Goal: Task Accomplishment & Management: Manage account settings

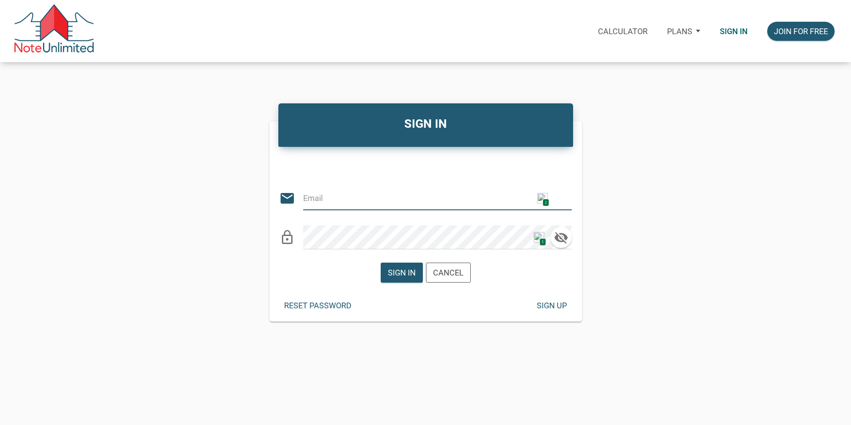
type input "citxllc@gmail.com"
click at [405, 273] on div "Sign in" at bounding box center [402, 273] width 28 height 12
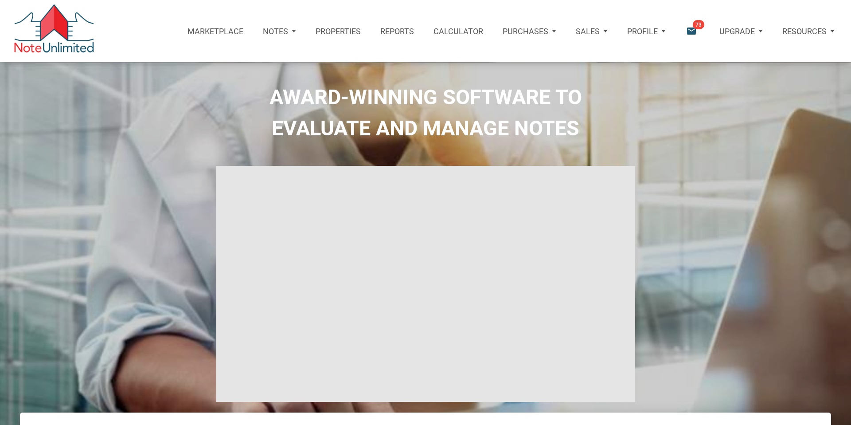
type input "Introduction to new features"
select select
click at [522, 32] on p "Purchases" at bounding box center [517, 31] width 46 height 9
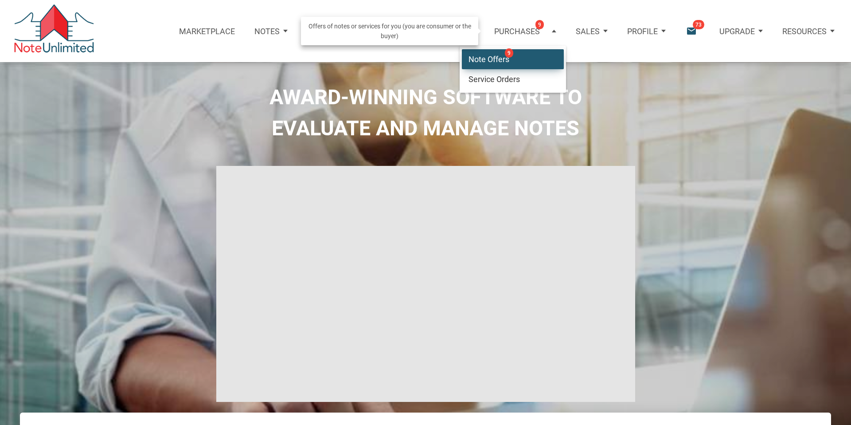
click at [481, 59] on link "Note Offers 9" at bounding box center [513, 59] width 102 height 20
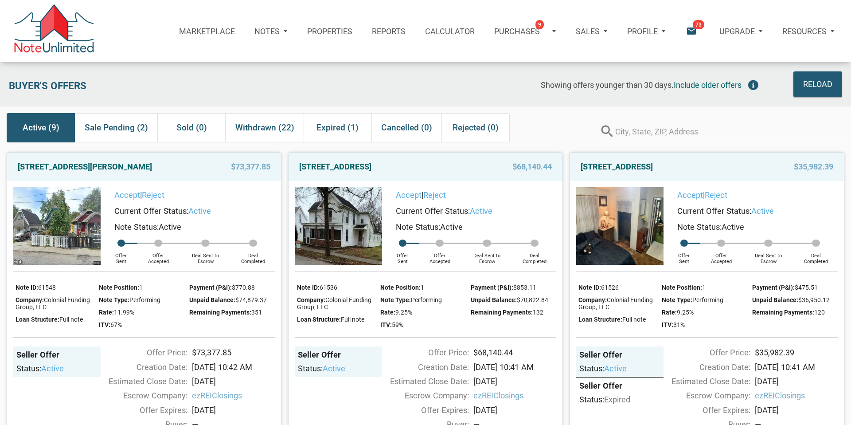
click at [692, 31] on icon "email" at bounding box center [692, 31] width 12 height 12
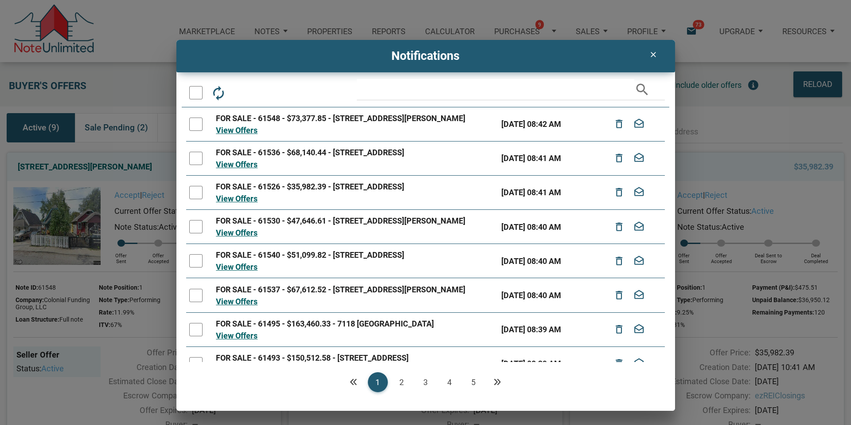
click at [651, 52] on icon "clear" at bounding box center [653, 54] width 11 height 9
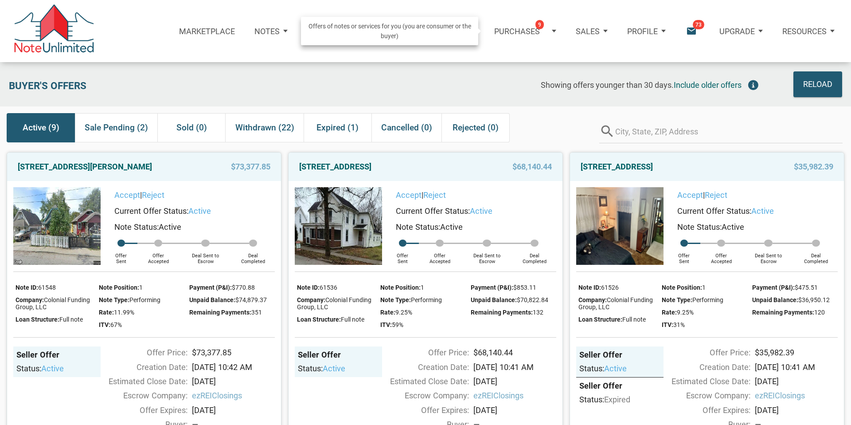
click at [527, 31] on p "Purchases" at bounding box center [517, 31] width 46 height 9
click at [487, 59] on link "Note Offers 9" at bounding box center [513, 59] width 102 height 20
click at [124, 126] on span "Sale Pending (2)" at bounding box center [116, 128] width 63 height 16
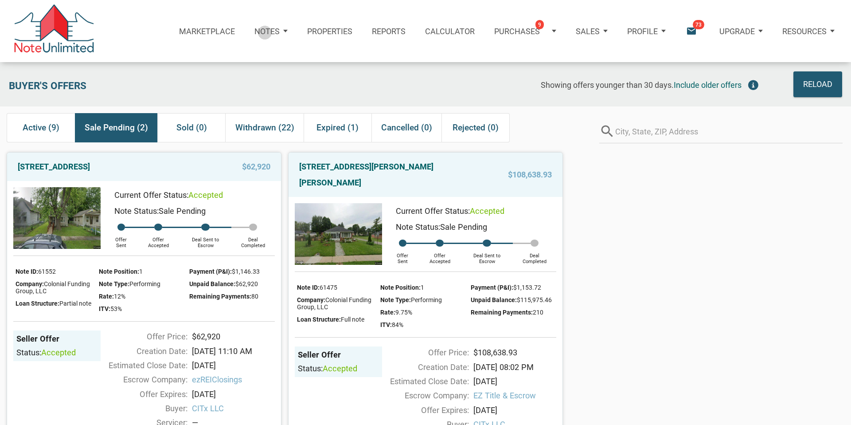
click at [266, 32] on p "Notes" at bounding box center [267, 31] width 25 height 9
click at [237, 59] on link "Dashboard" at bounding box center [244, 59] width 102 height 20
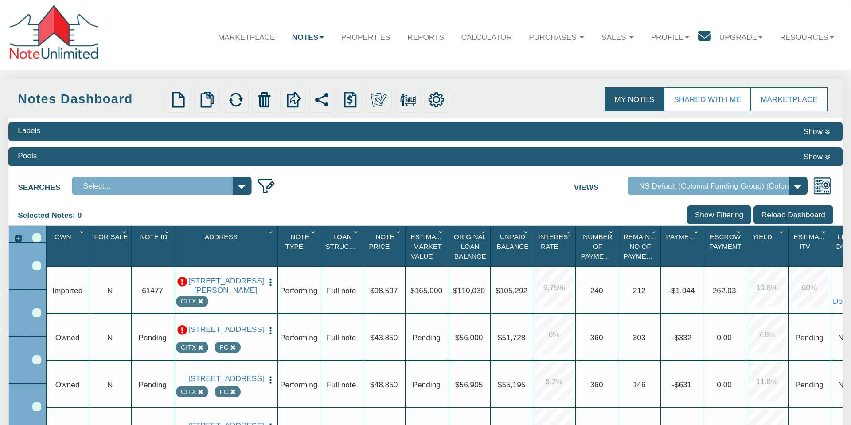
select select "316"
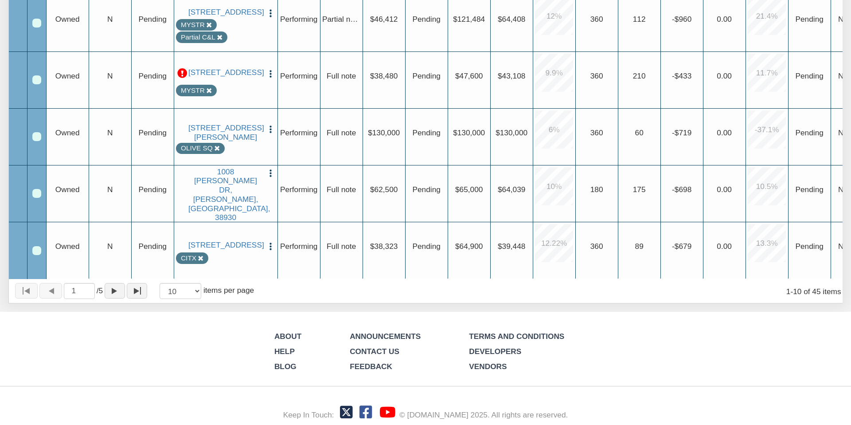
scroll to position [324, 0]
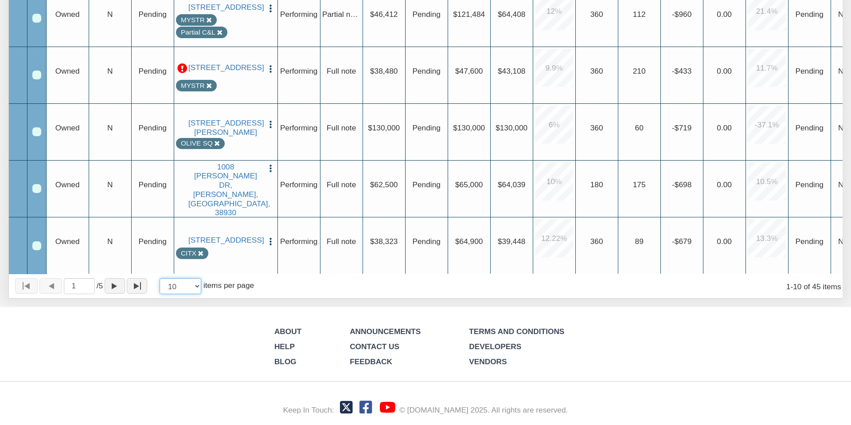
click at [201, 283] on select "10 25 50 100" at bounding box center [181, 286] width 42 height 16
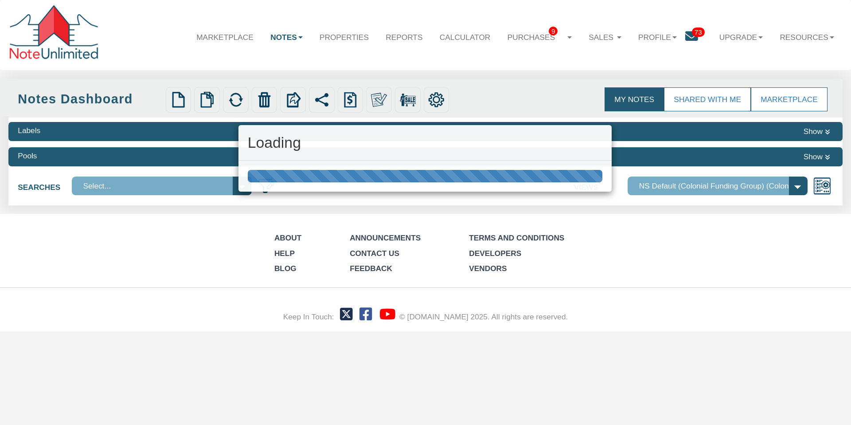
scroll to position [0, 0]
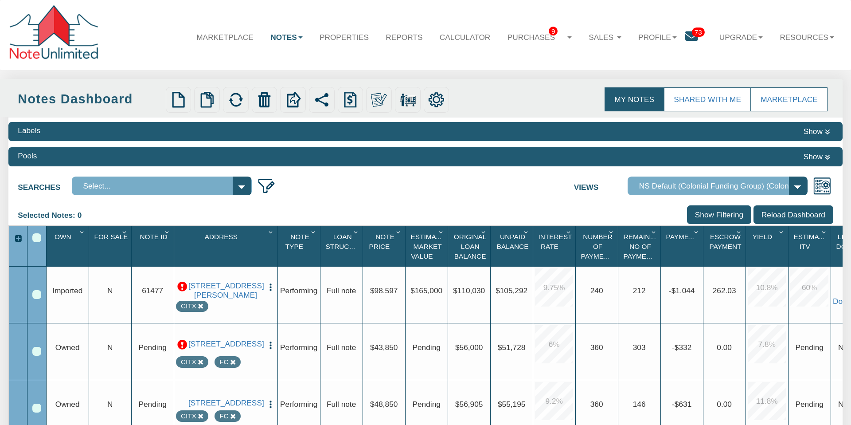
click at [310, 232] on icon "Column Menu" at bounding box center [314, 231] width 11 height 7
click at [295, 276] on button "Sort Ascending" at bounding box center [281, 276] width 77 height 19
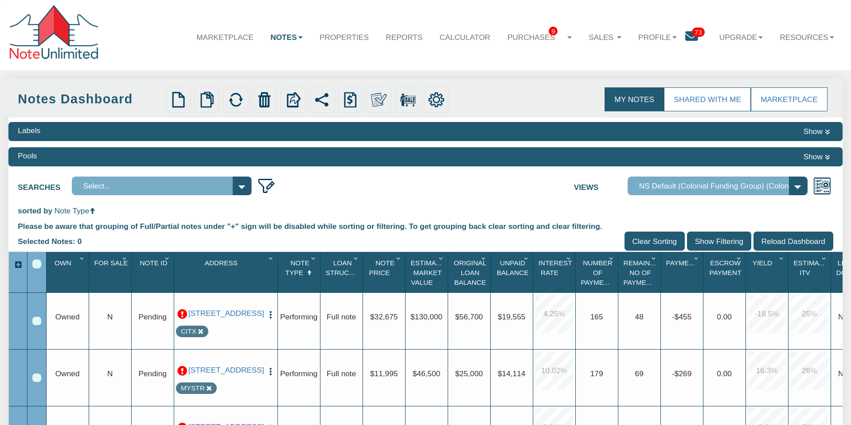
drag, startPoint x: 312, startPoint y: 256, endPoint x: 310, endPoint y: 267, distance: 11.2
click at [312, 256] on icon "Column Menu" at bounding box center [314, 258] width 11 height 7
click at [310, 270] on icon "Sort Ascending" at bounding box center [309, 272] width 9 height 7
click at [665, 241] on input "Clear Sorting" at bounding box center [655, 240] width 61 height 19
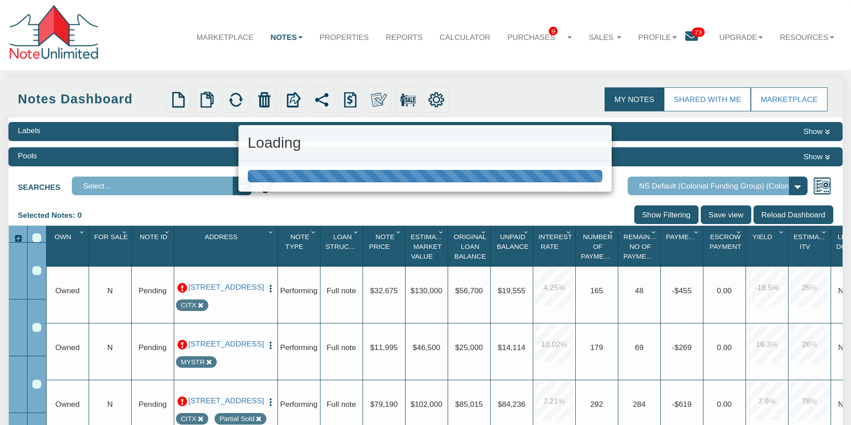
click at [185, 153] on div "Loading" at bounding box center [425, 212] width 851 height 425
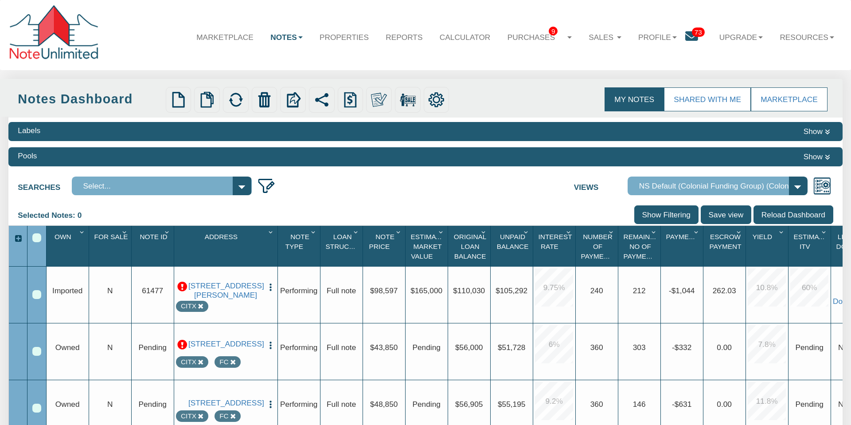
click at [816, 155] on button "Show" at bounding box center [817, 156] width 33 height 13
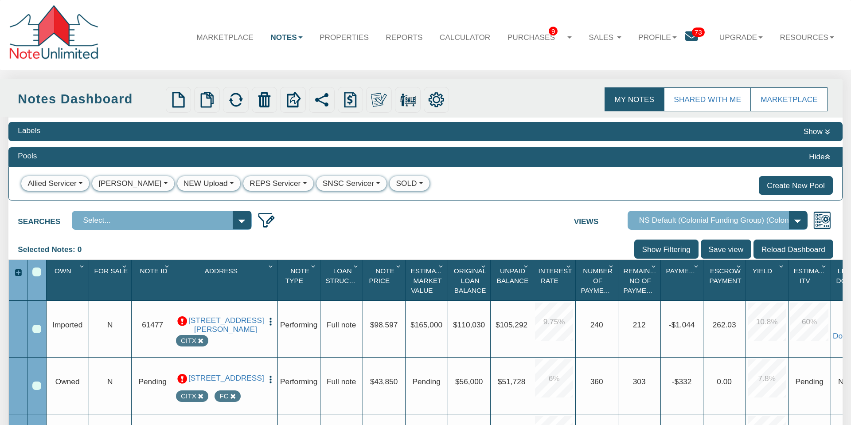
click at [825, 129] on button "Show" at bounding box center [817, 131] width 33 height 13
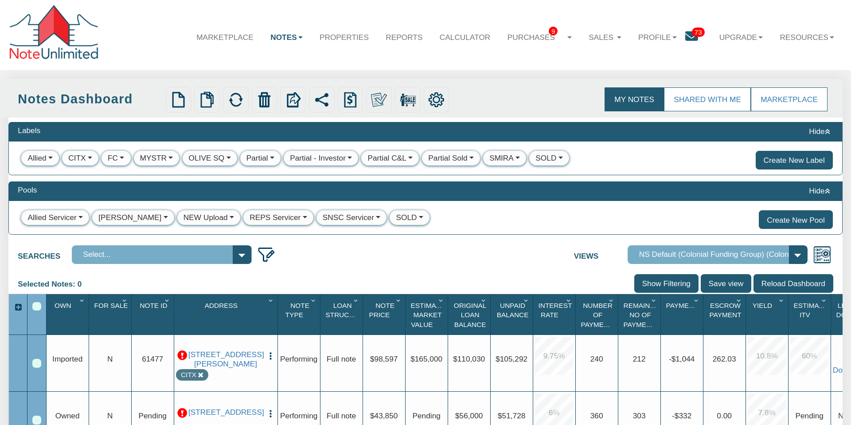
click at [306, 158] on div "Partial - Investor" at bounding box center [318, 158] width 56 height 11
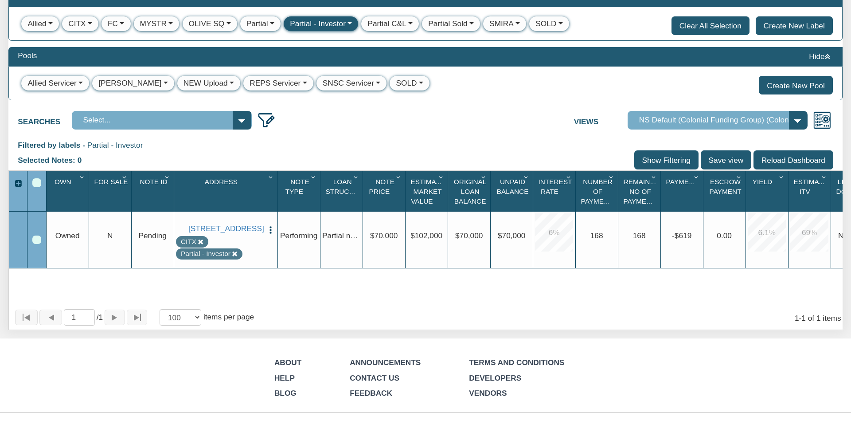
scroll to position [165, 0]
